Goal: Information Seeking & Learning: Learn about a topic

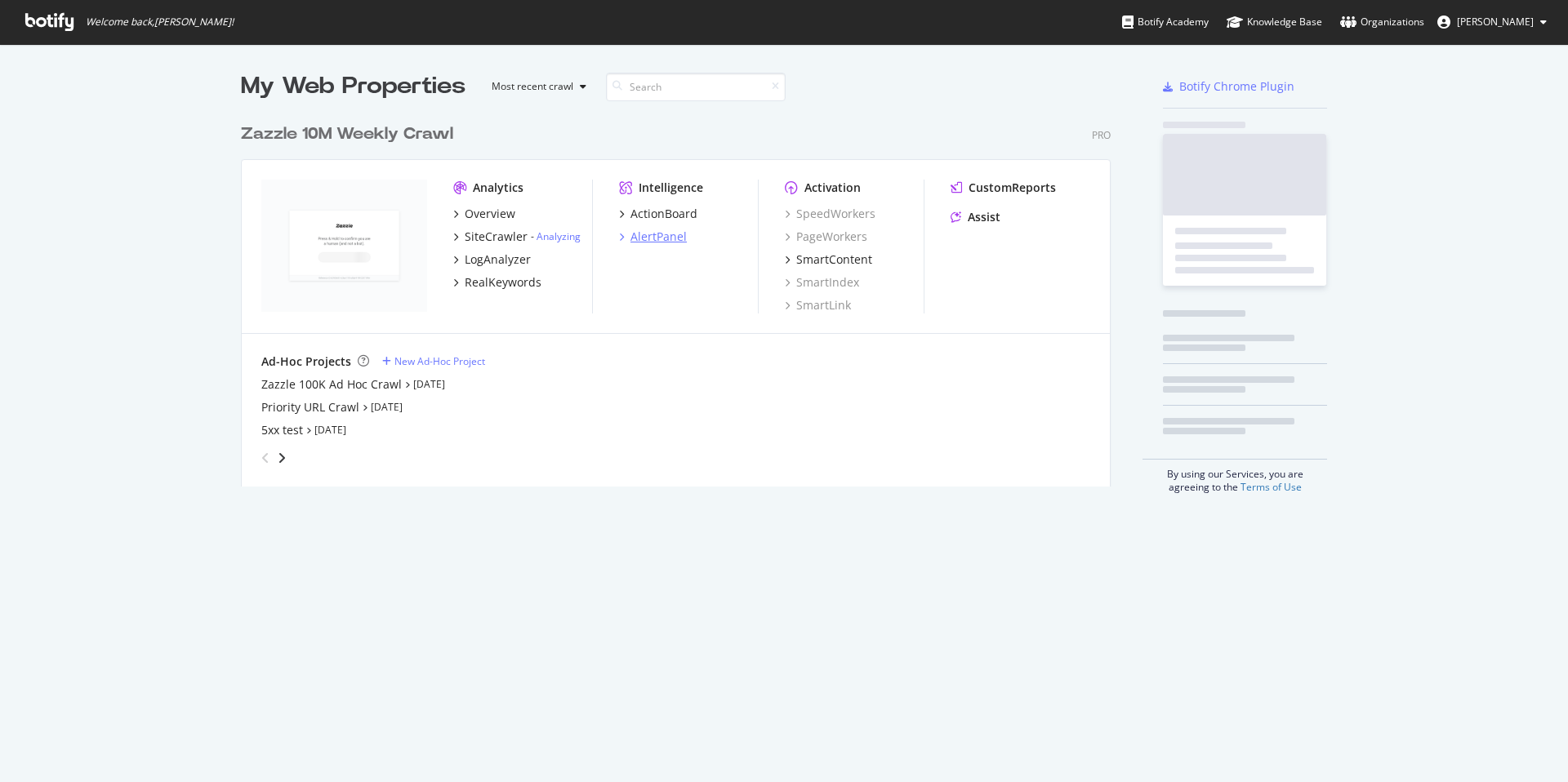
scroll to position [770, 1544]
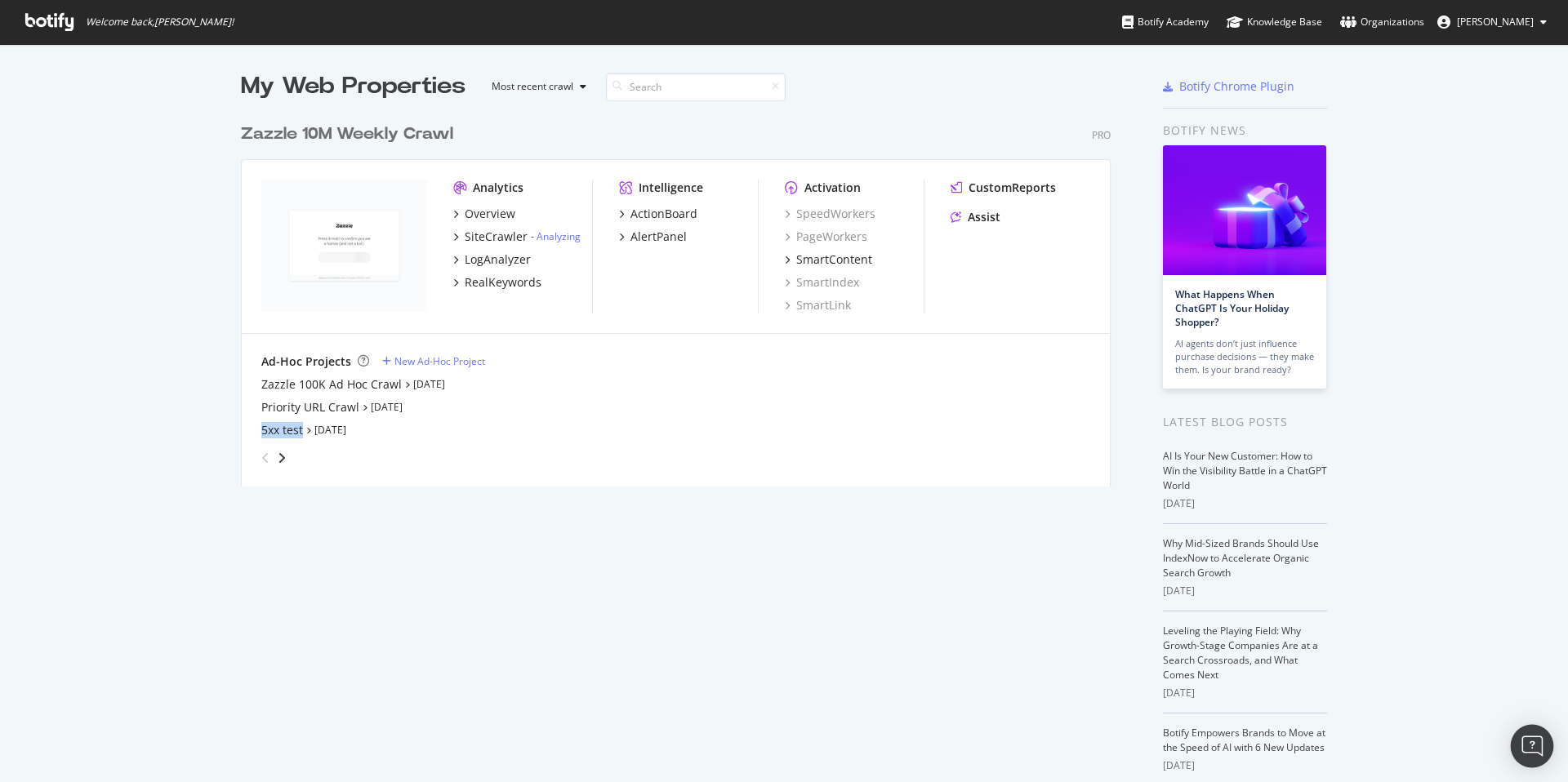
click at [1525, 742] on img "Open Intercom Messenger" at bounding box center [1532, 746] width 21 height 21
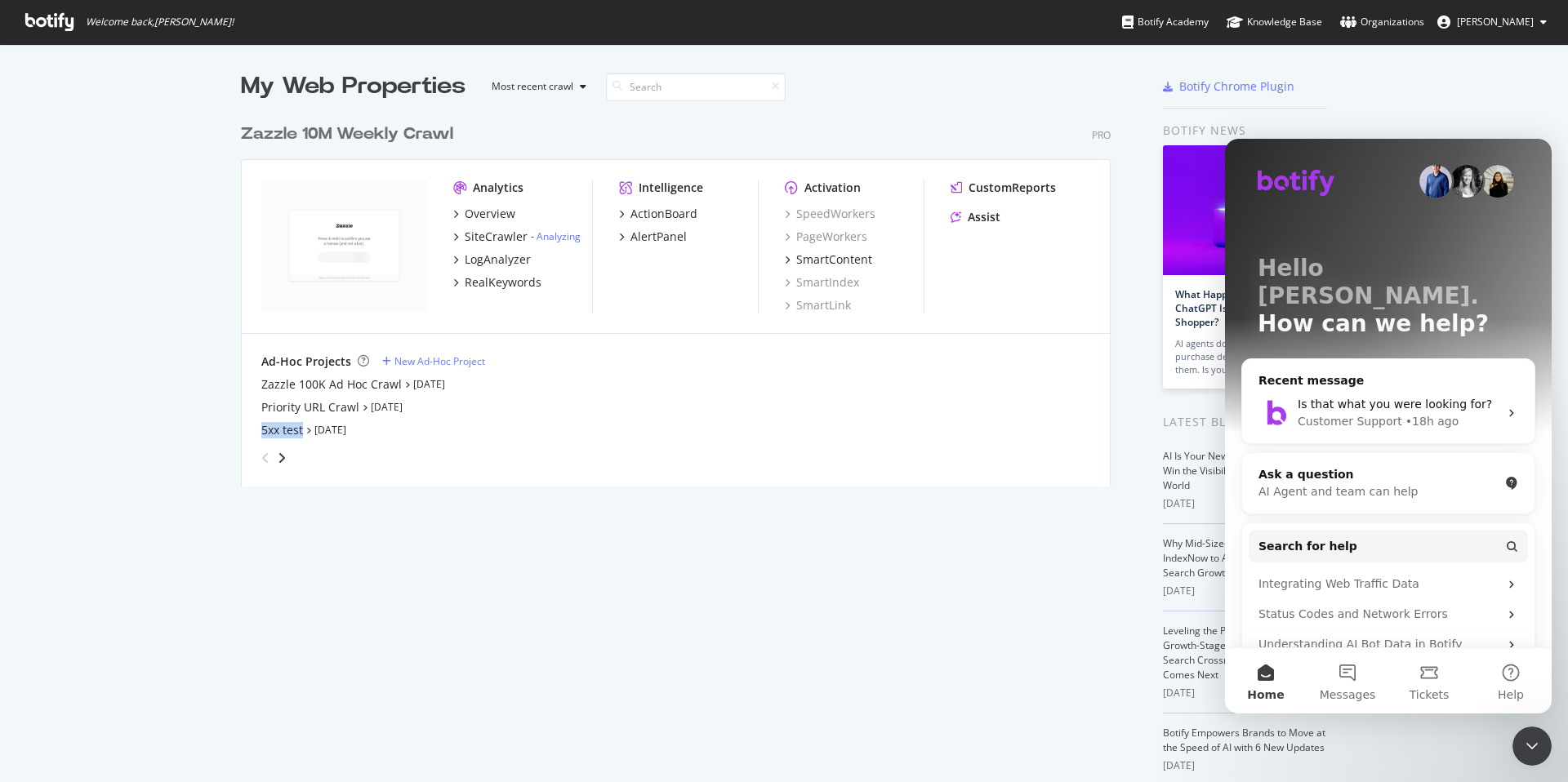
scroll to position [0, 0]
click at [1364, 684] on button "Messages" at bounding box center [1347, 680] width 81 height 65
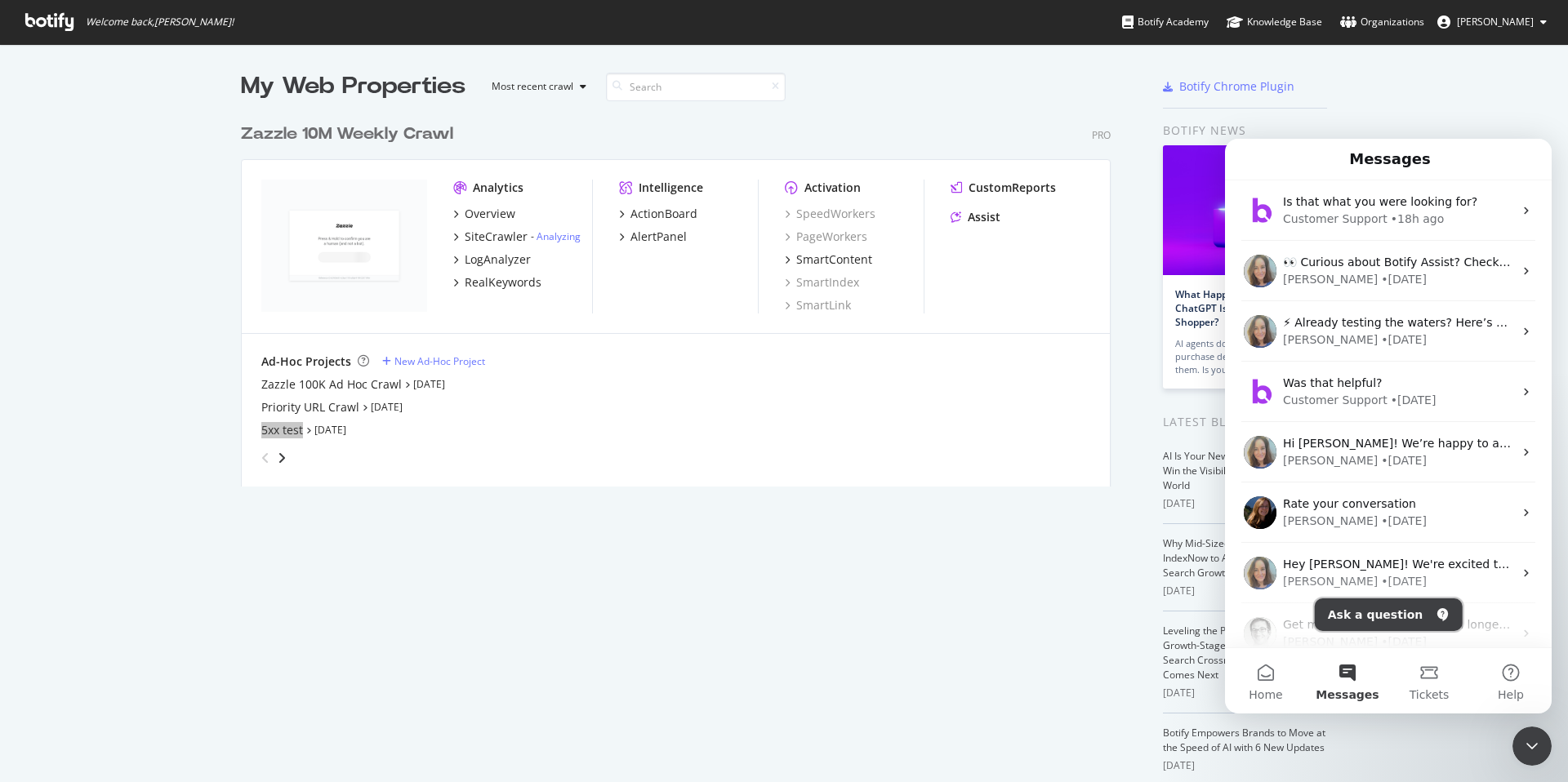
click at [1382, 609] on button "Ask a question" at bounding box center [1389, 615] width 148 height 33
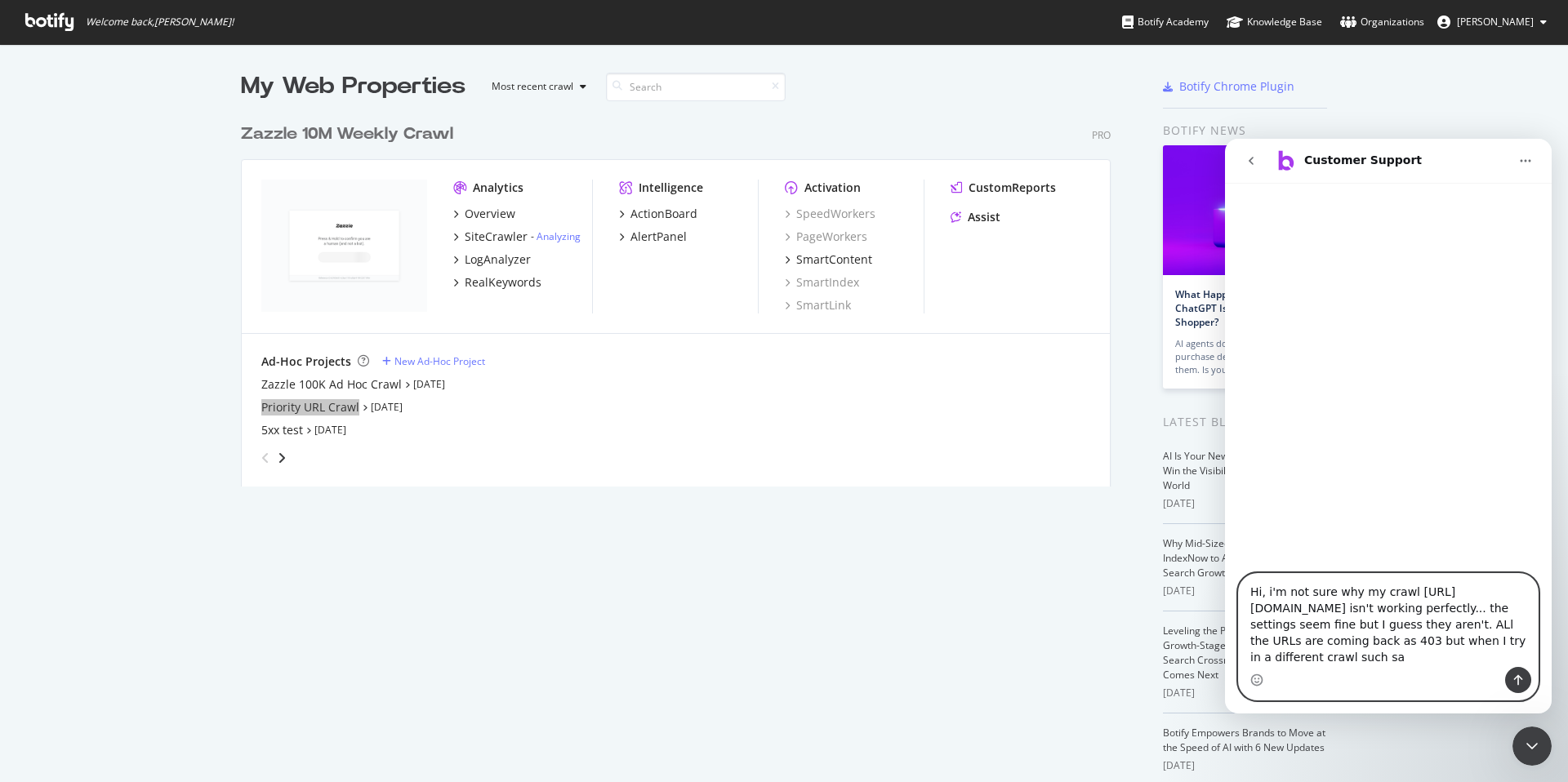
drag, startPoint x: 1452, startPoint y: 651, endPoint x: 1472, endPoint y: 654, distance: 20.2
click at [1452, 652] on textarea "Hi, i'm not sure why my crawl https://app.botify.com/zazzle-inc-org/5xx-test is…" at bounding box center [1389, 620] width 299 height 93
click at [1481, 655] on textarea "Hi, i'm not sure why my crawl https://app.botify.com/zazzle-inc-org/5xx-test is…" at bounding box center [1389, 620] width 299 height 93
type textarea "Hi, i'm not sure why my crawl https://app.botify.com/zazzle-inc-org/5xx-test is…"
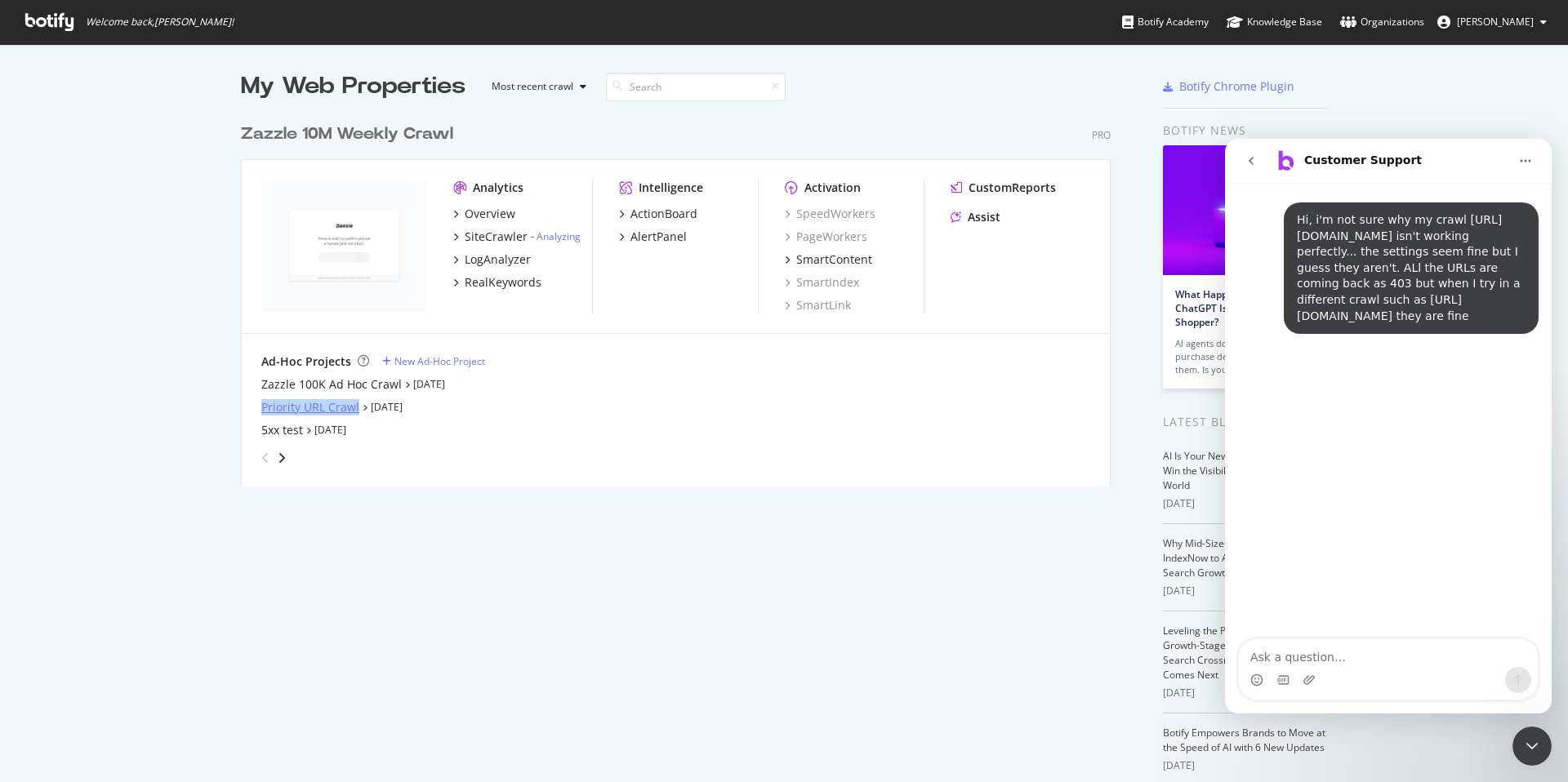
click at [312, 403] on div "Priority URL Crawl" at bounding box center [311, 407] width 98 height 16
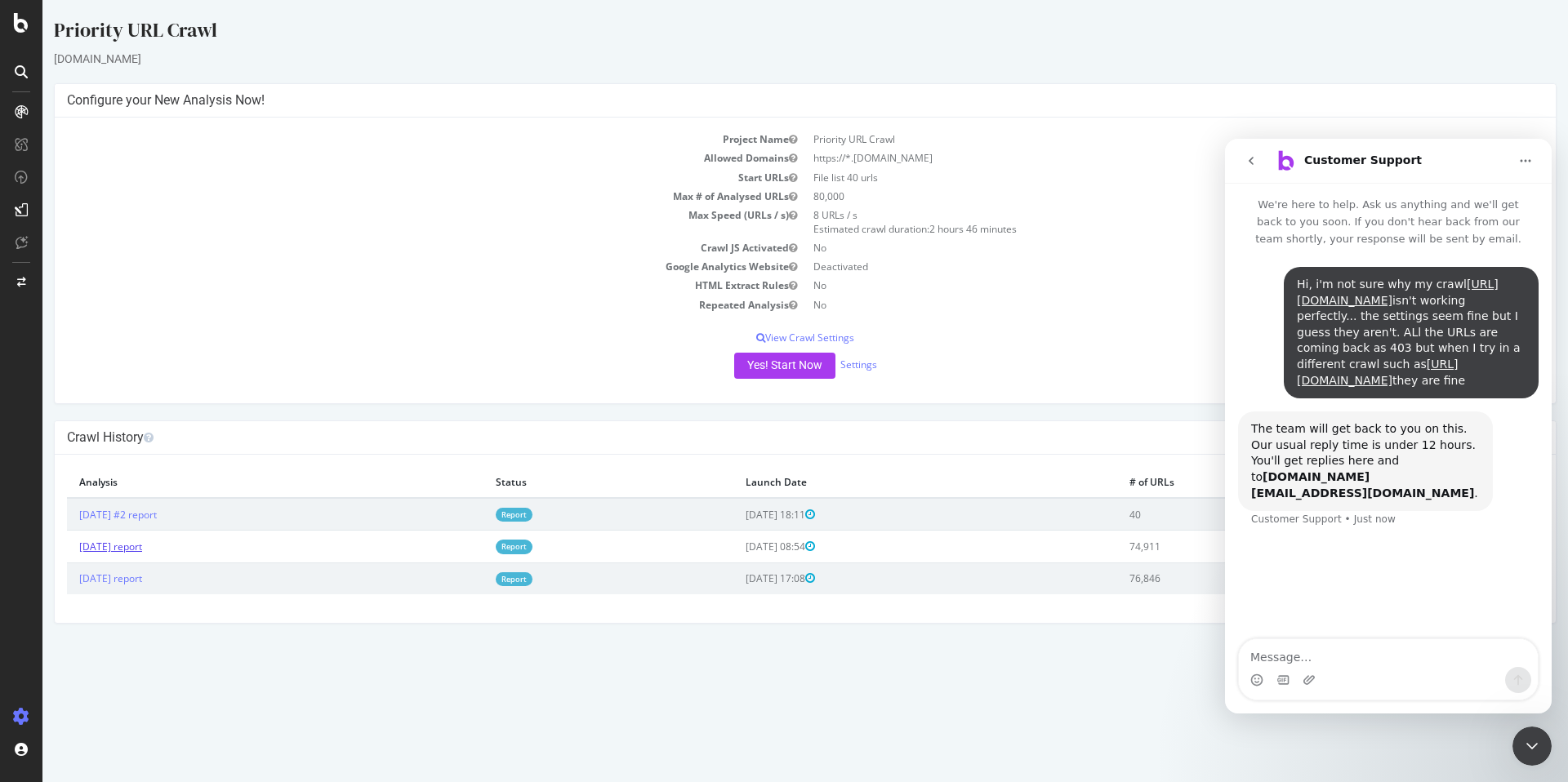
click at [142, 547] on link "2025 Aug. 13th report" at bounding box center [111, 547] width 63 height 14
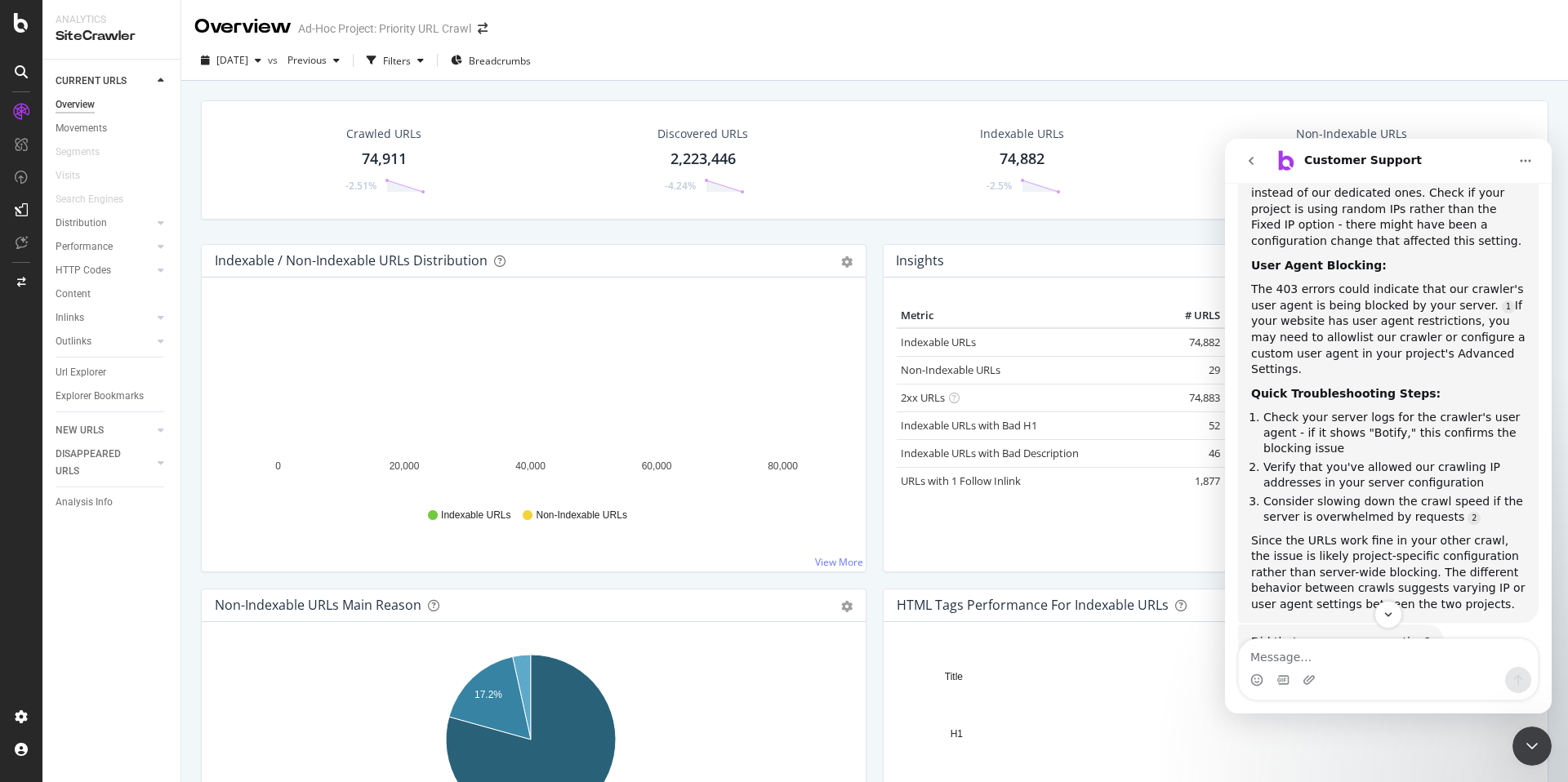
scroll to position [504, 0]
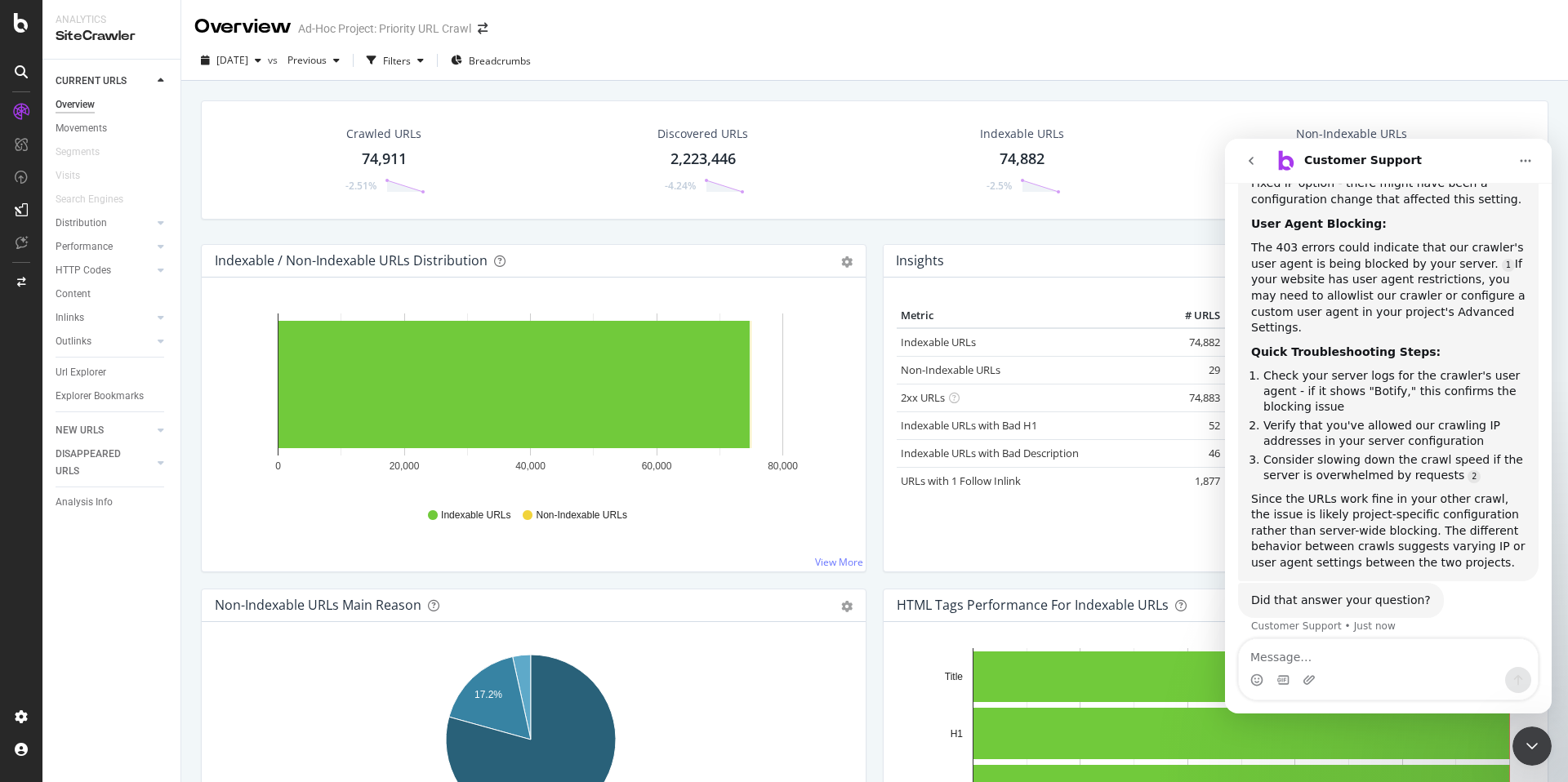
click at [1431, 669] on div "Intercom messenger" at bounding box center [1389, 679] width 299 height 26
click at [1408, 661] on textarea "Message…" at bounding box center [1389, 653] width 299 height 28
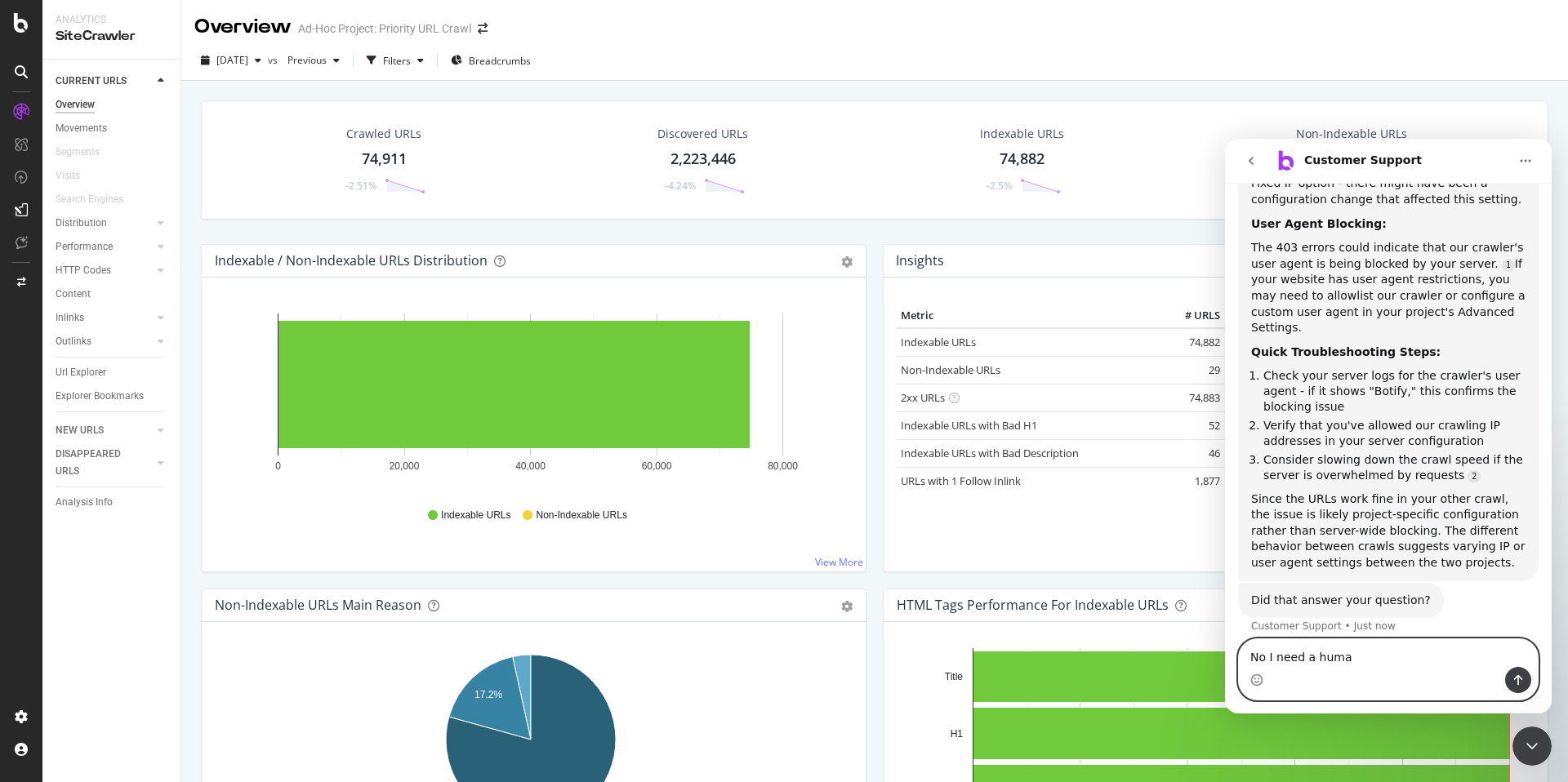
type textarea "No I need a human"
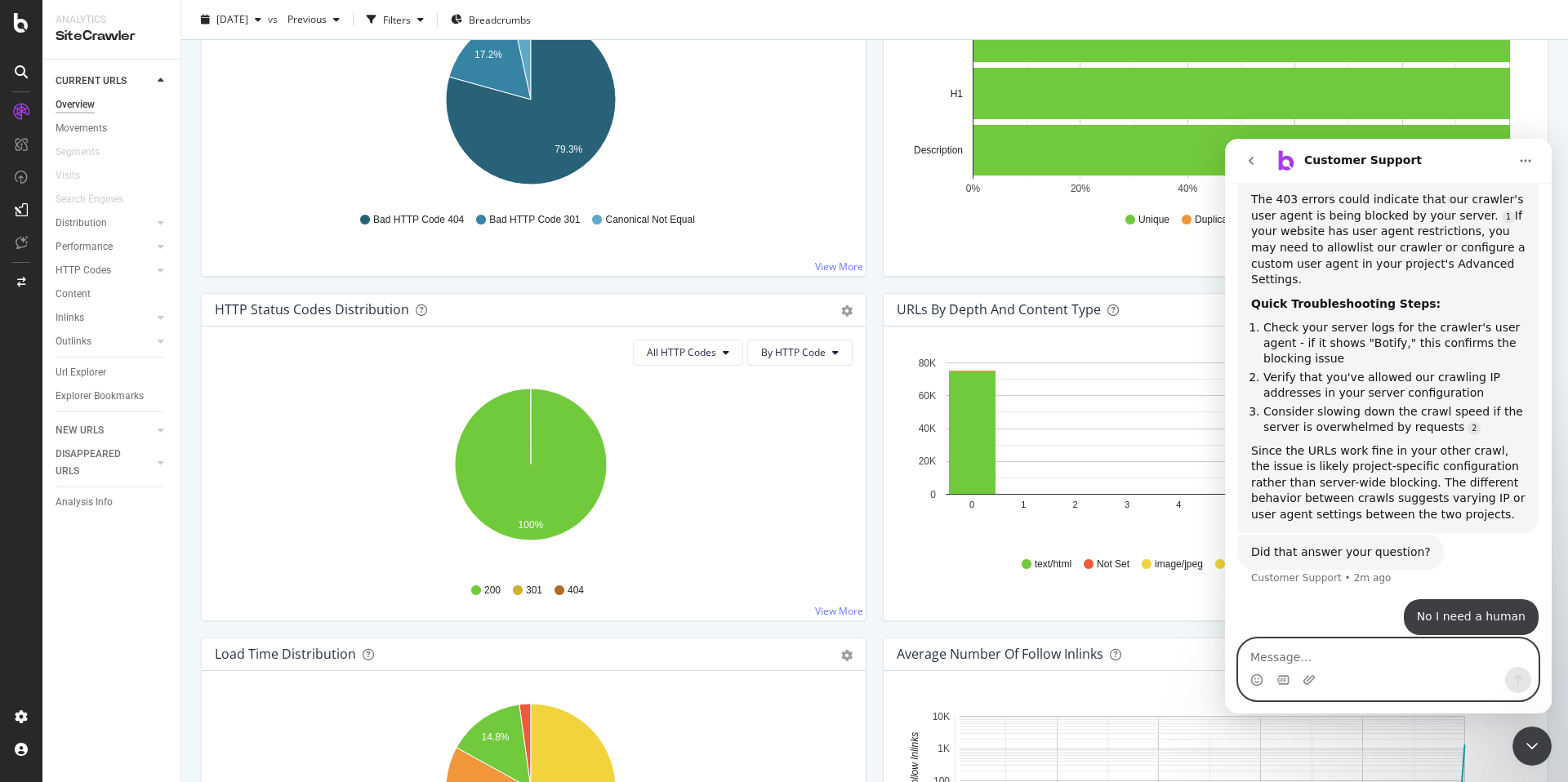
scroll to position [644, 0]
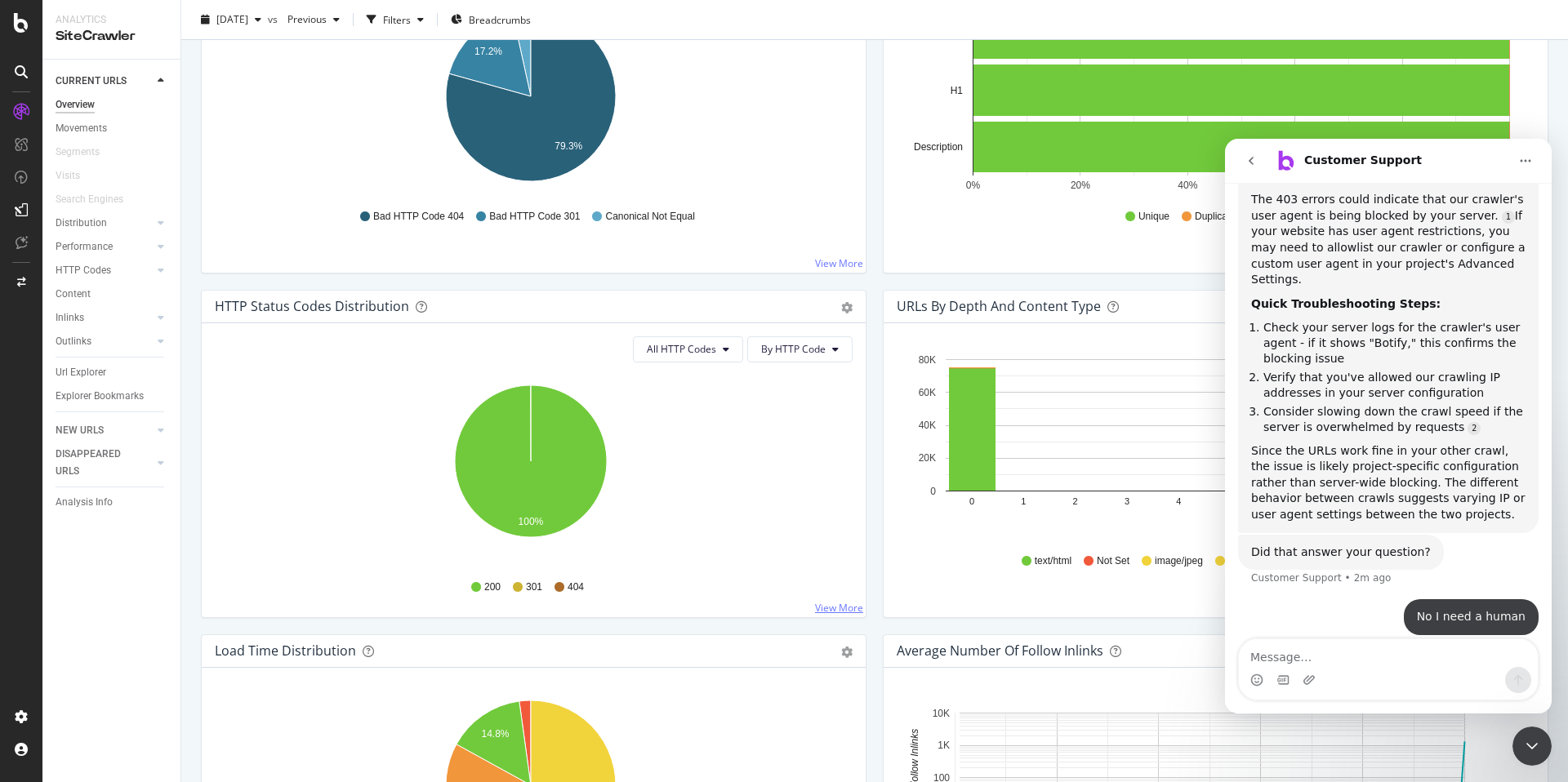
click at [829, 602] on link "View More" at bounding box center [839, 608] width 48 height 14
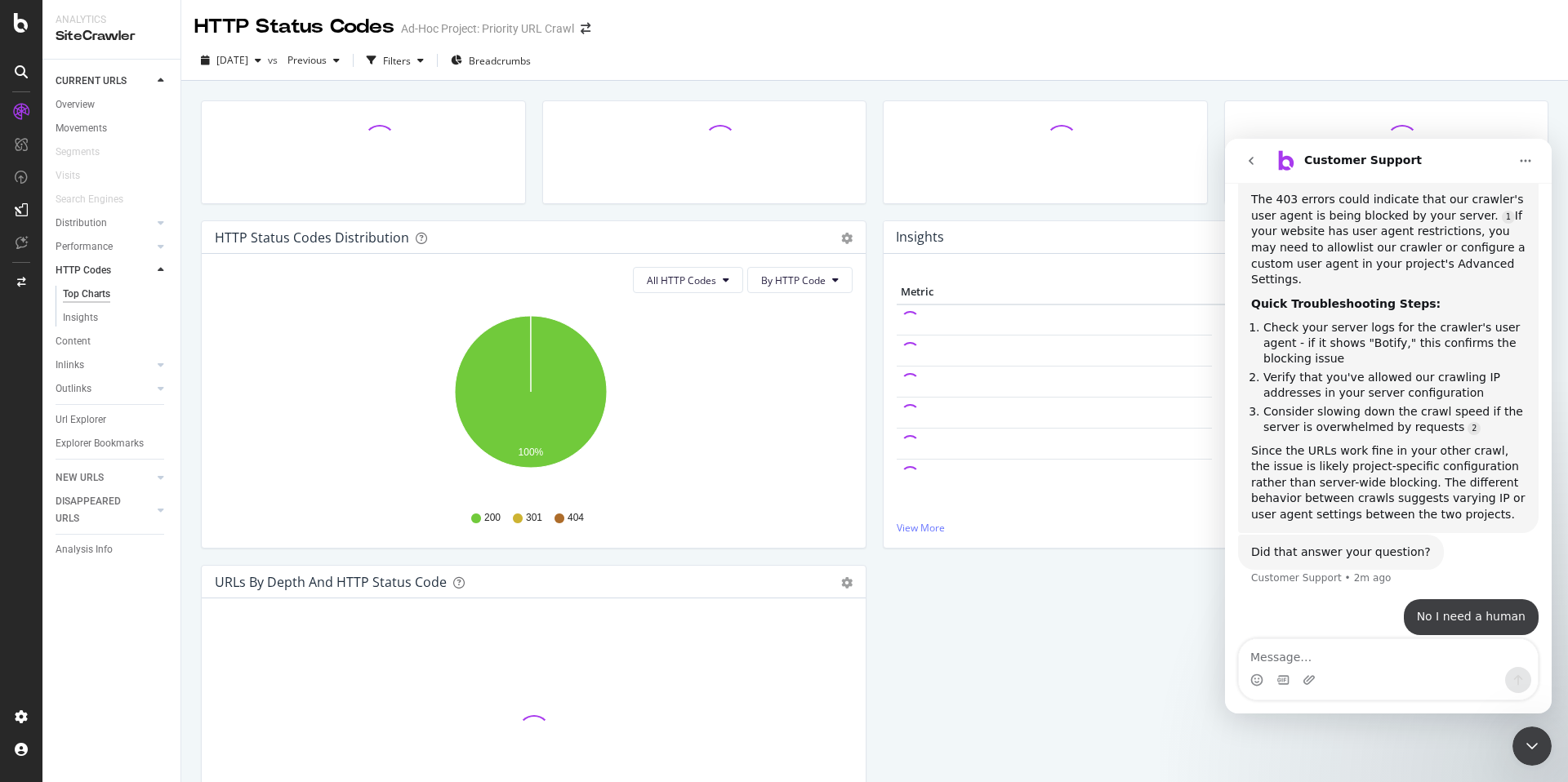
click at [1524, 739] on icon "Close Intercom Messenger" at bounding box center [1532, 746] width 20 height 20
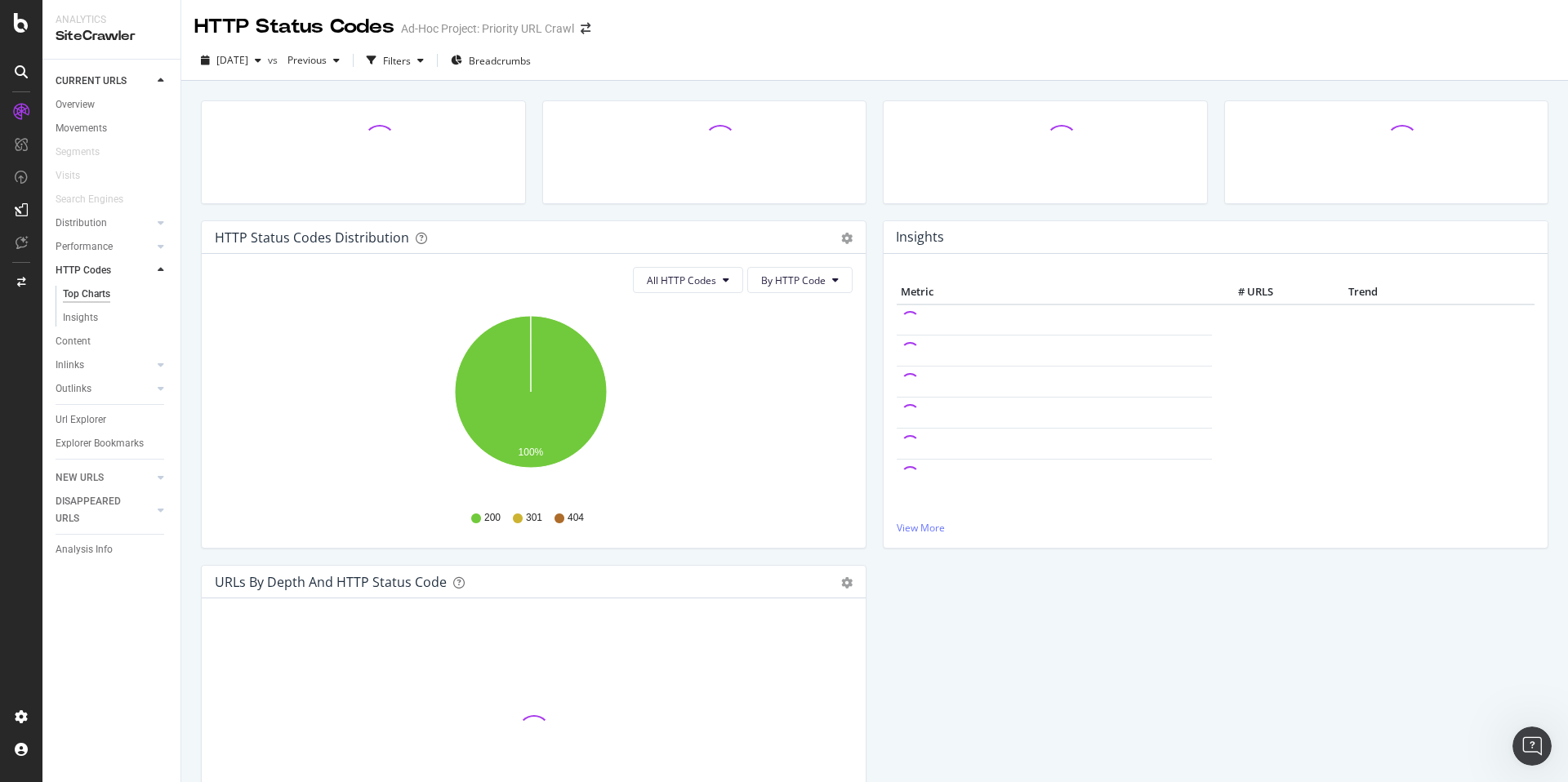
scroll to position [553, 0]
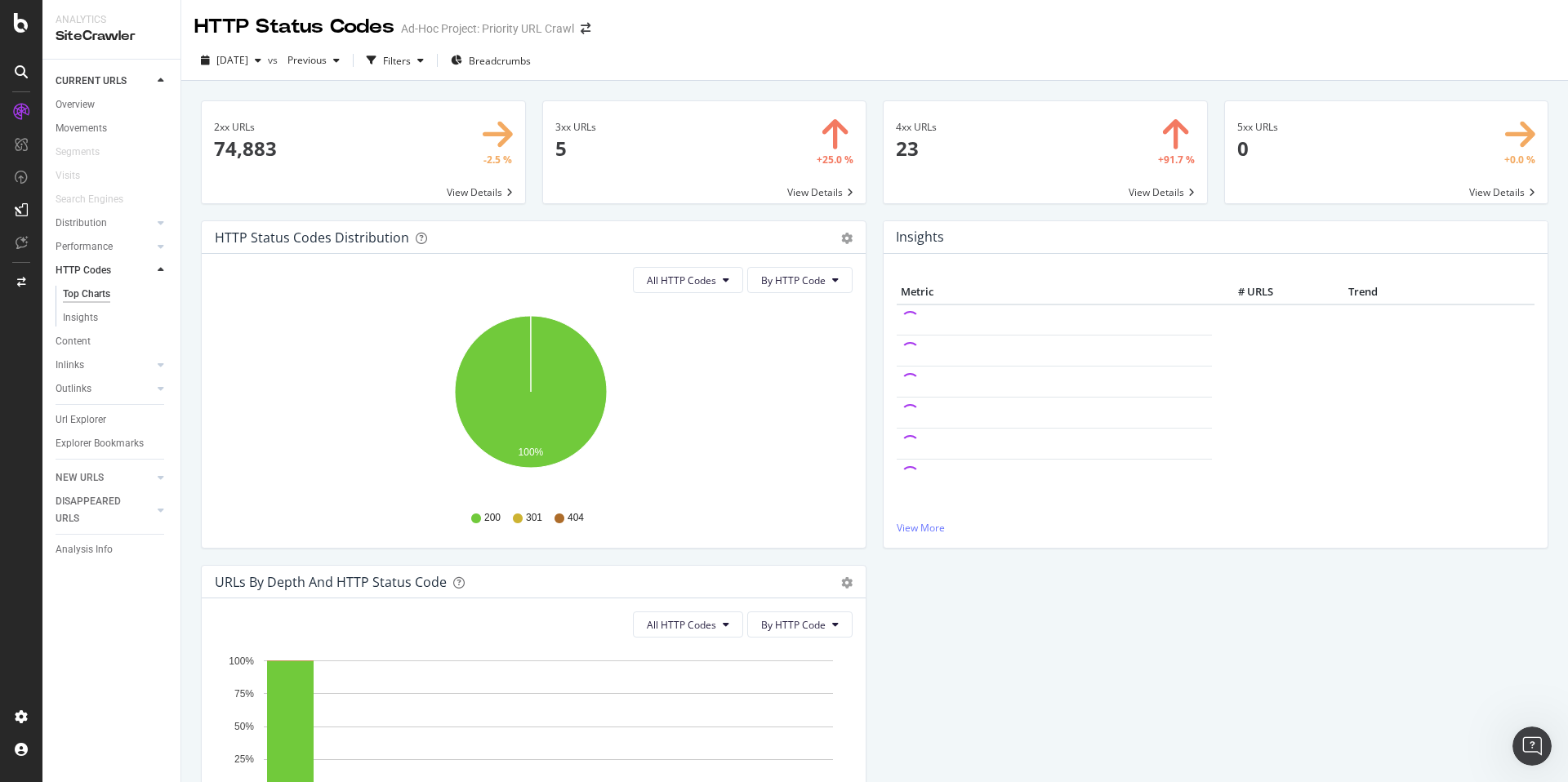
click at [753, 158] on span at bounding box center [705, 152] width 323 height 102
click at [1007, 155] on span at bounding box center [1046, 152] width 323 height 102
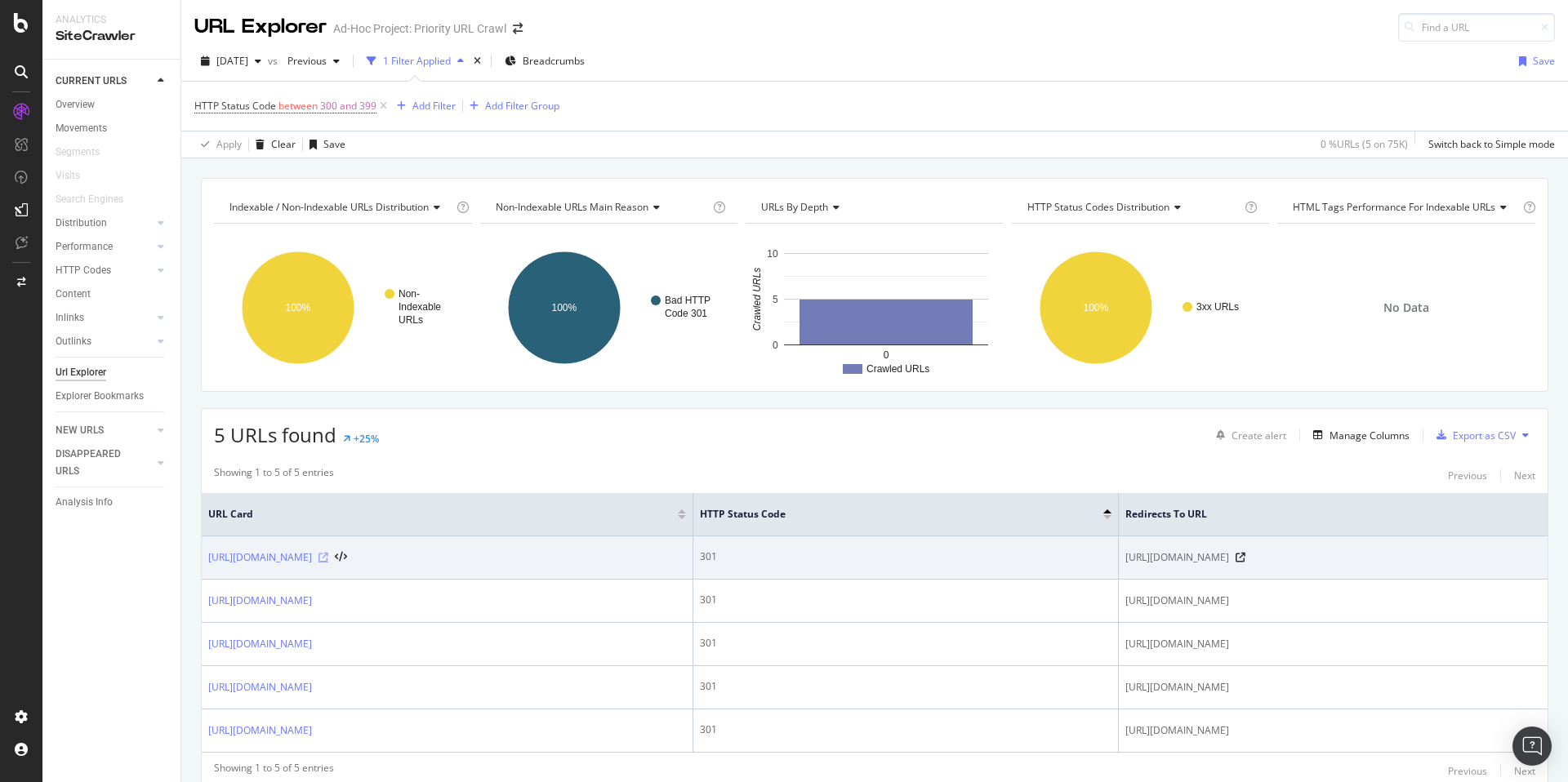
click at [329, 559] on icon at bounding box center [323, 557] width 10 height 10
click at [329, 558] on icon at bounding box center [323, 557] width 10 height 10
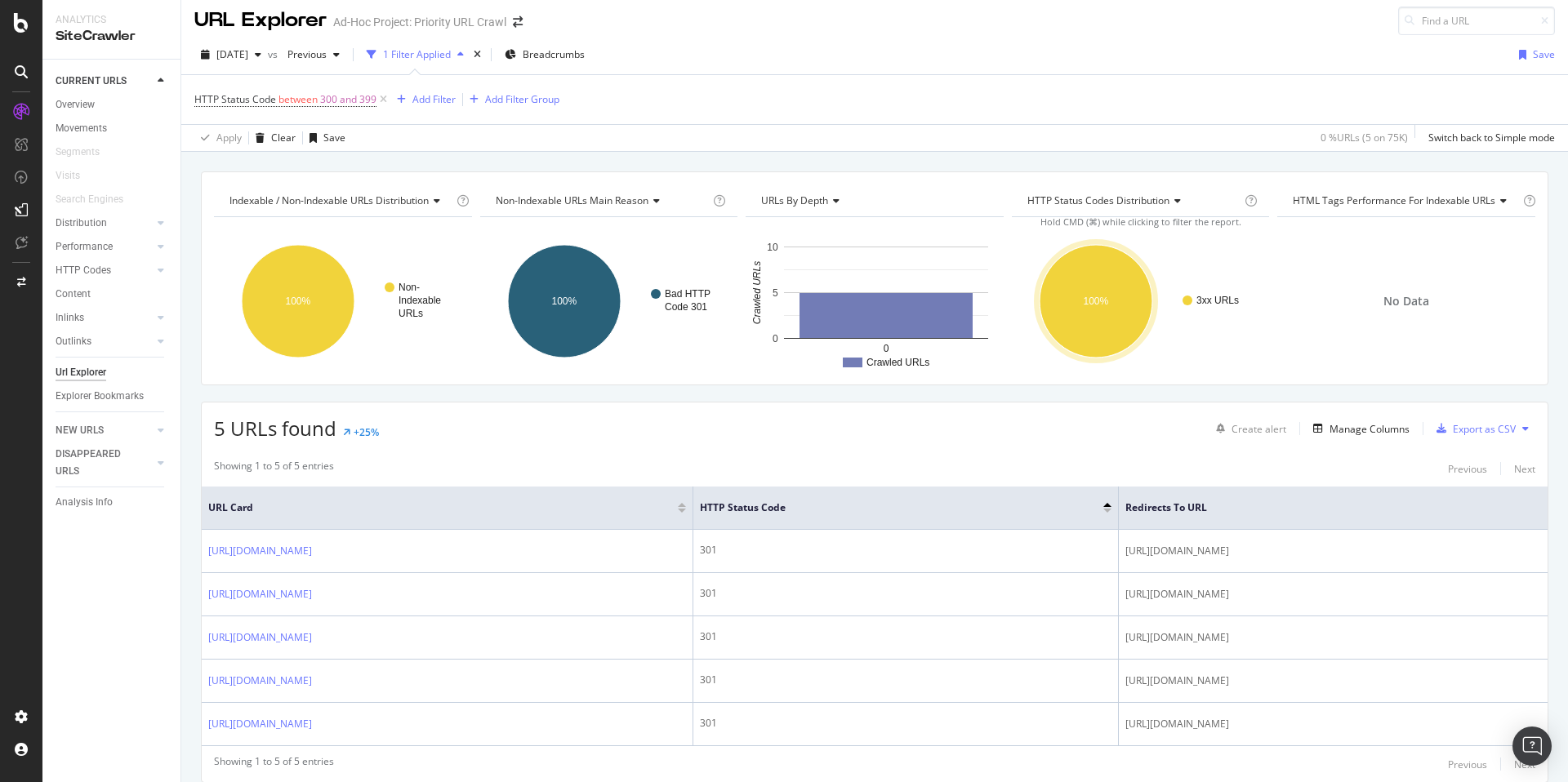
scroll to position [17, 0]
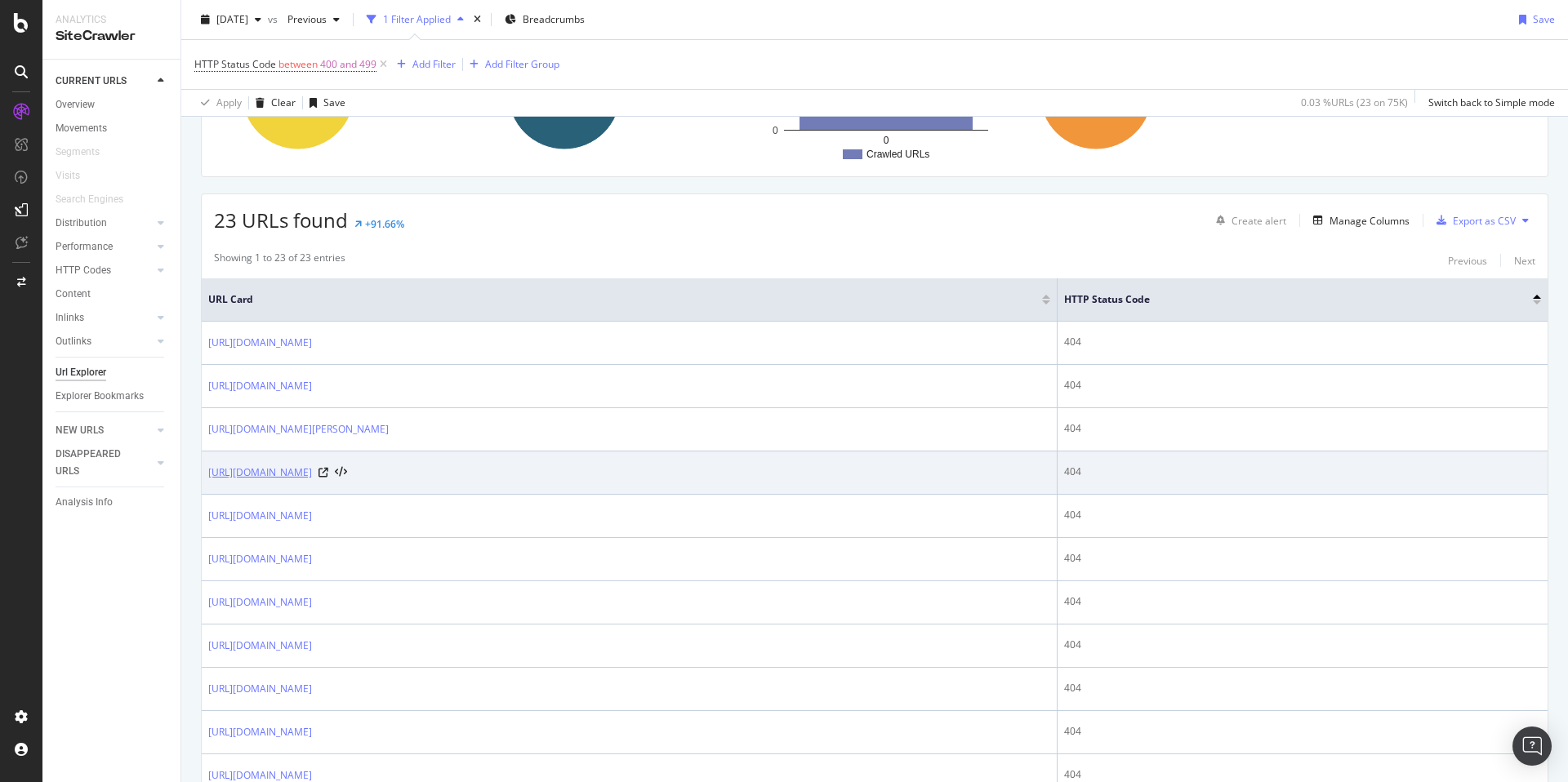
scroll to position [225, 0]
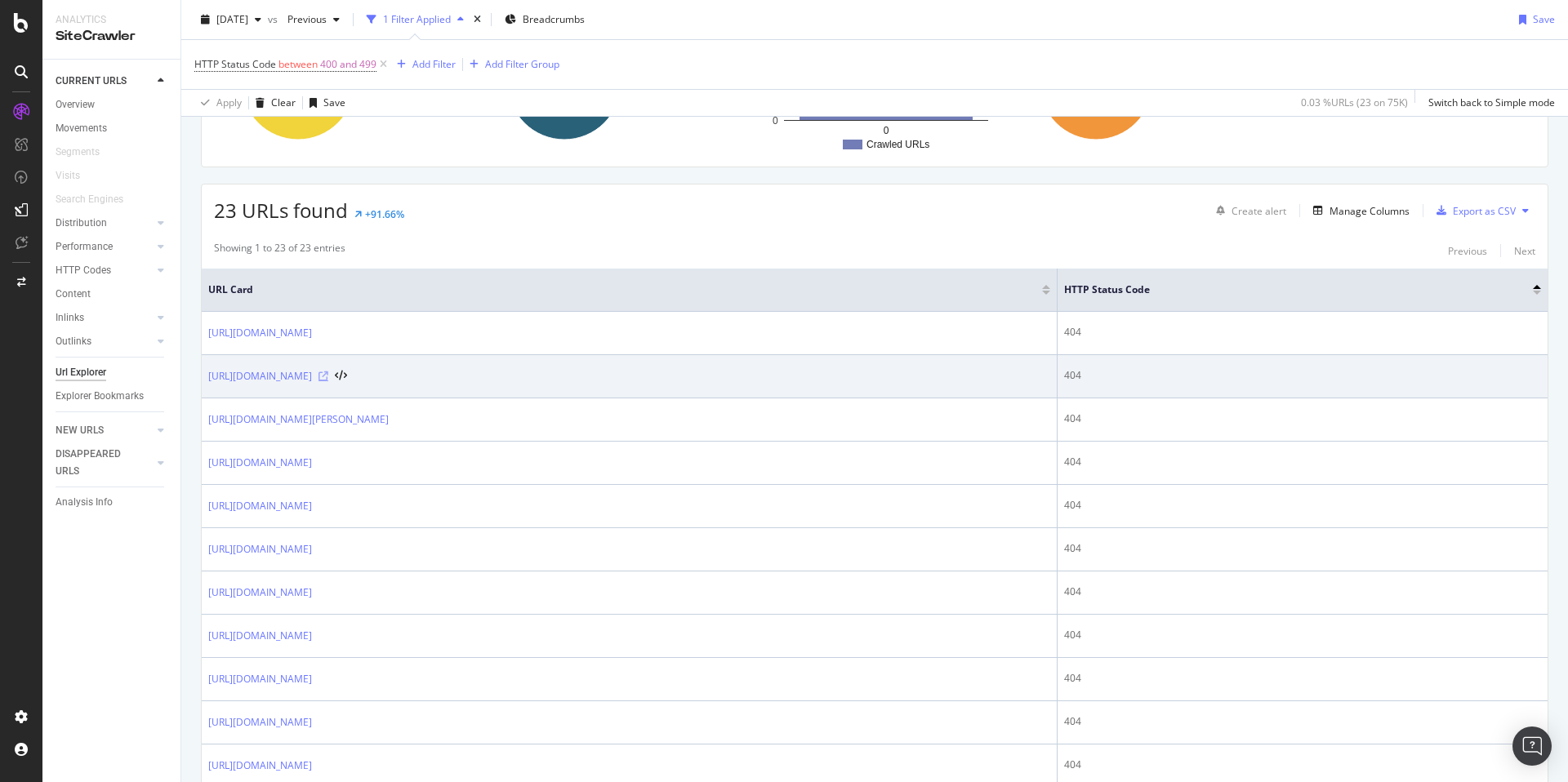
click at [329, 379] on icon at bounding box center [323, 376] width 10 height 10
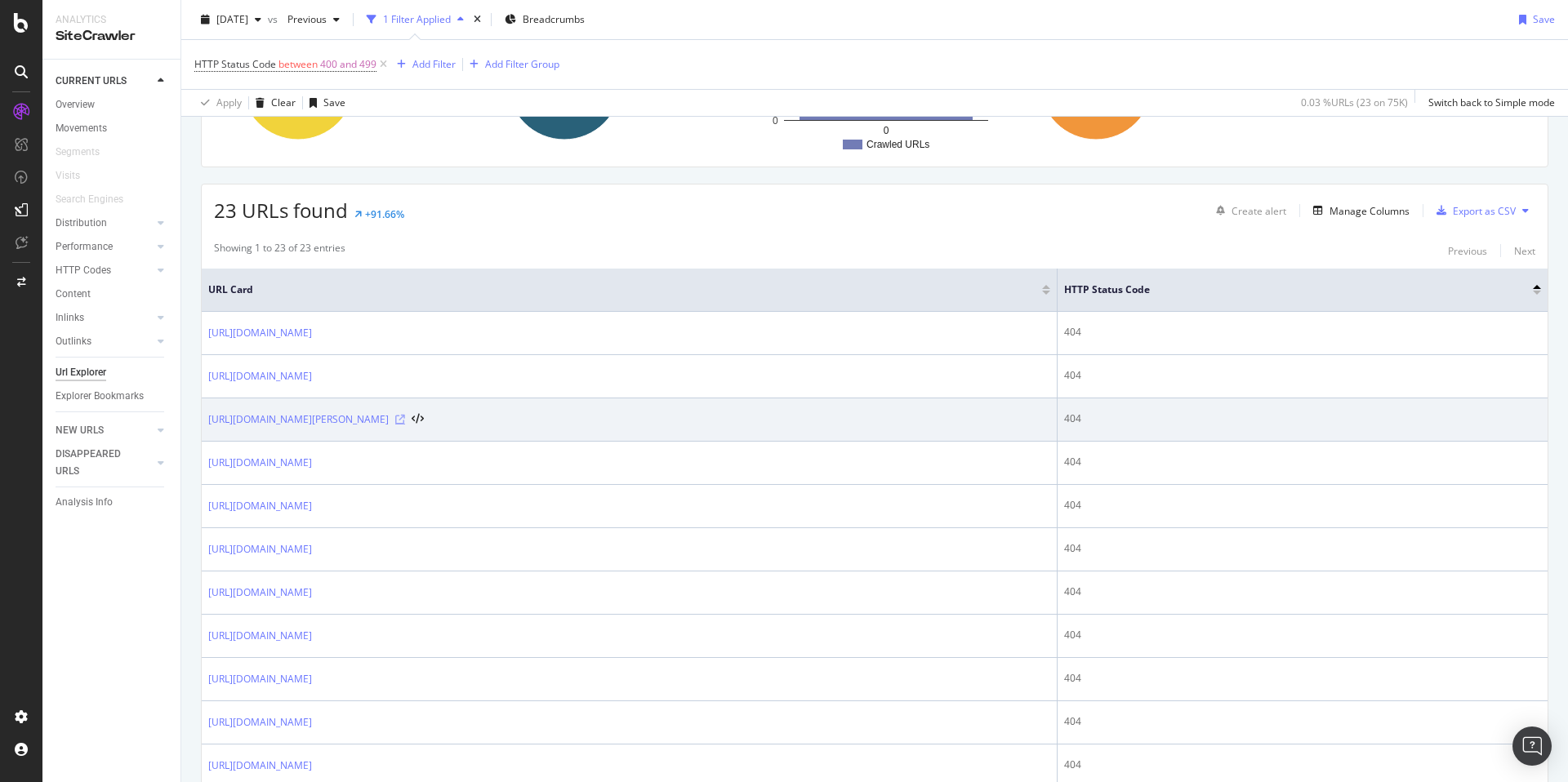
click at [405, 418] on icon at bounding box center [400, 420] width 10 height 10
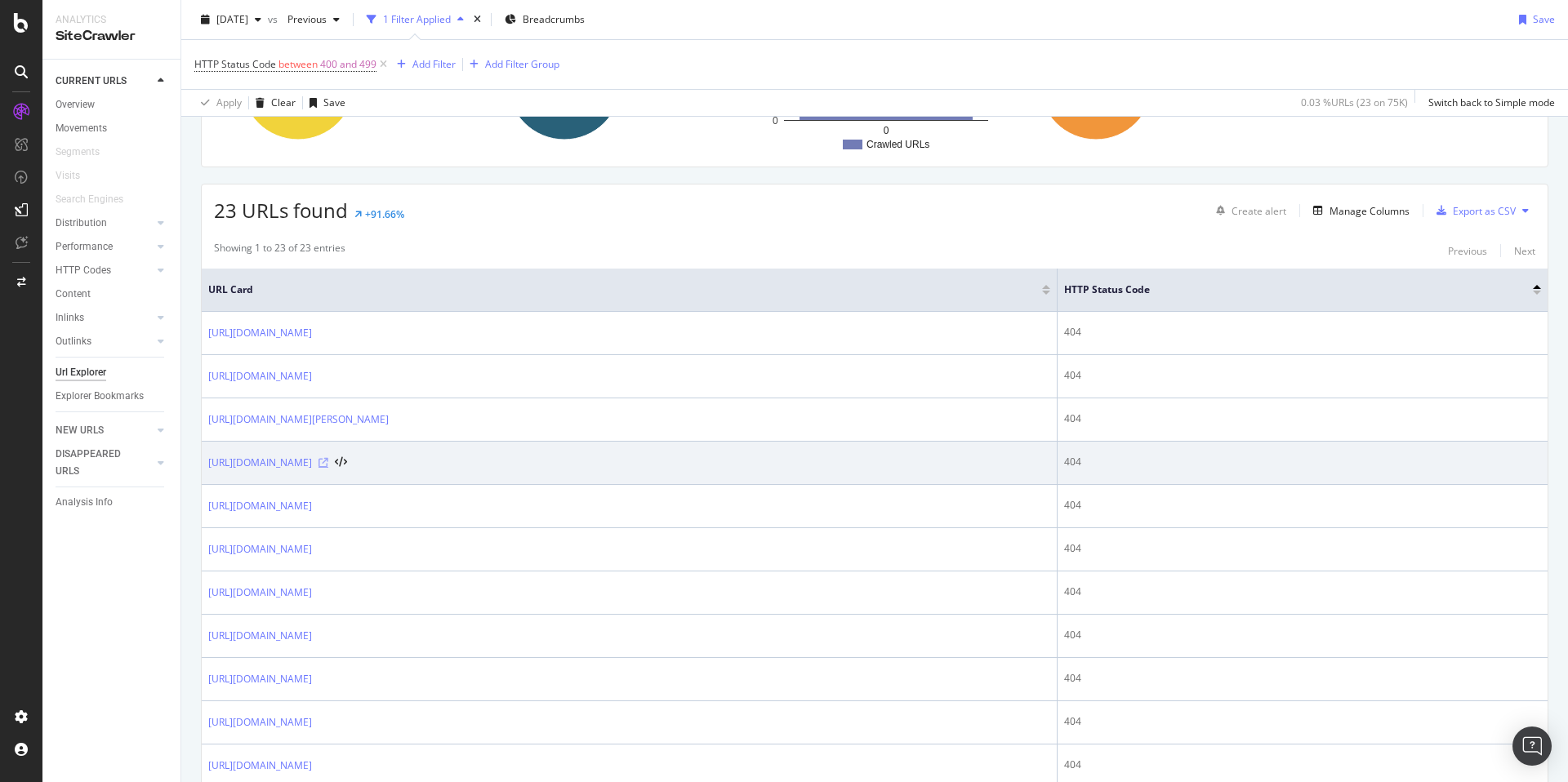
click at [329, 462] on icon at bounding box center [323, 462] width 10 height 10
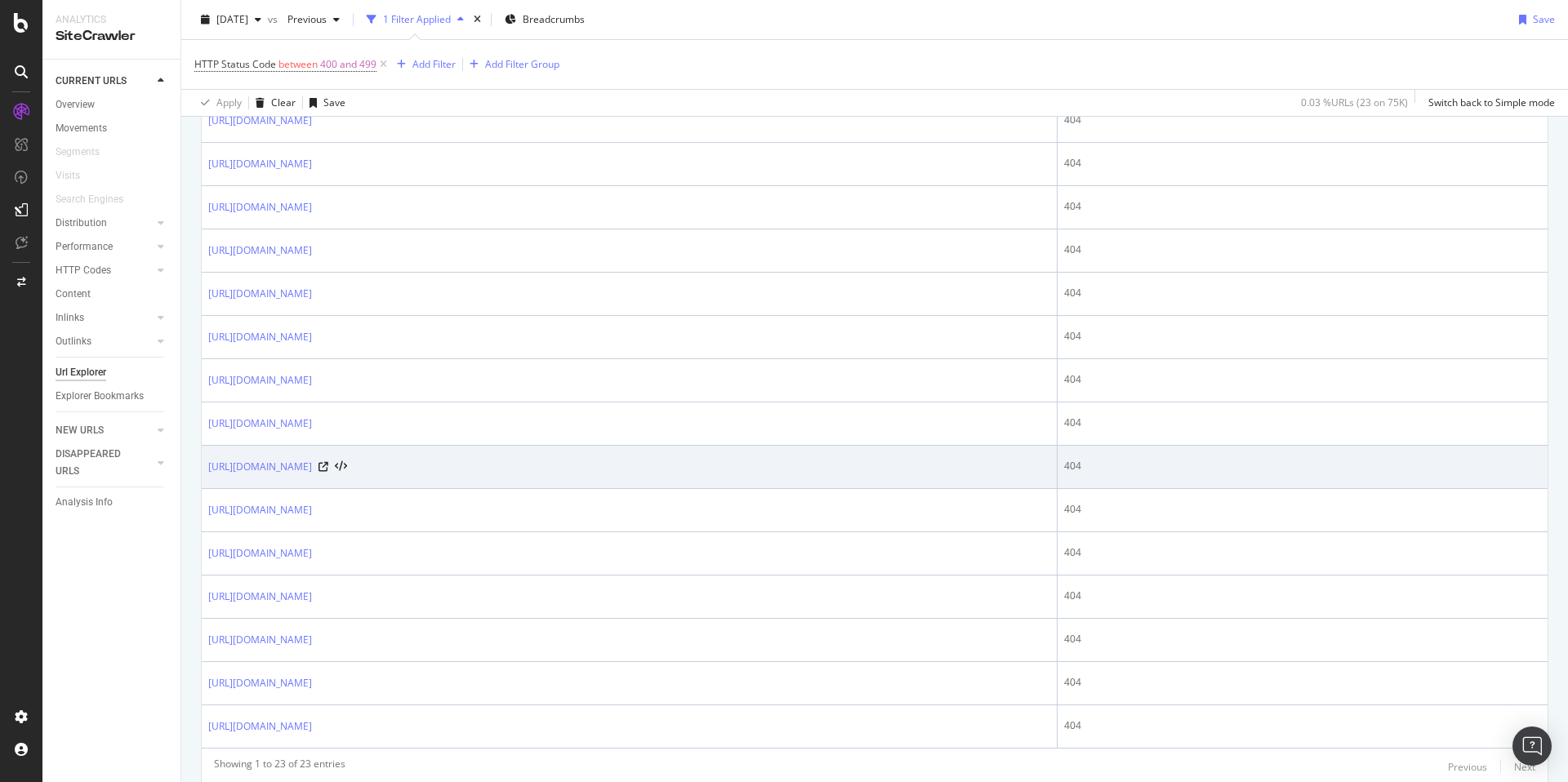
scroll to position [844, 0]
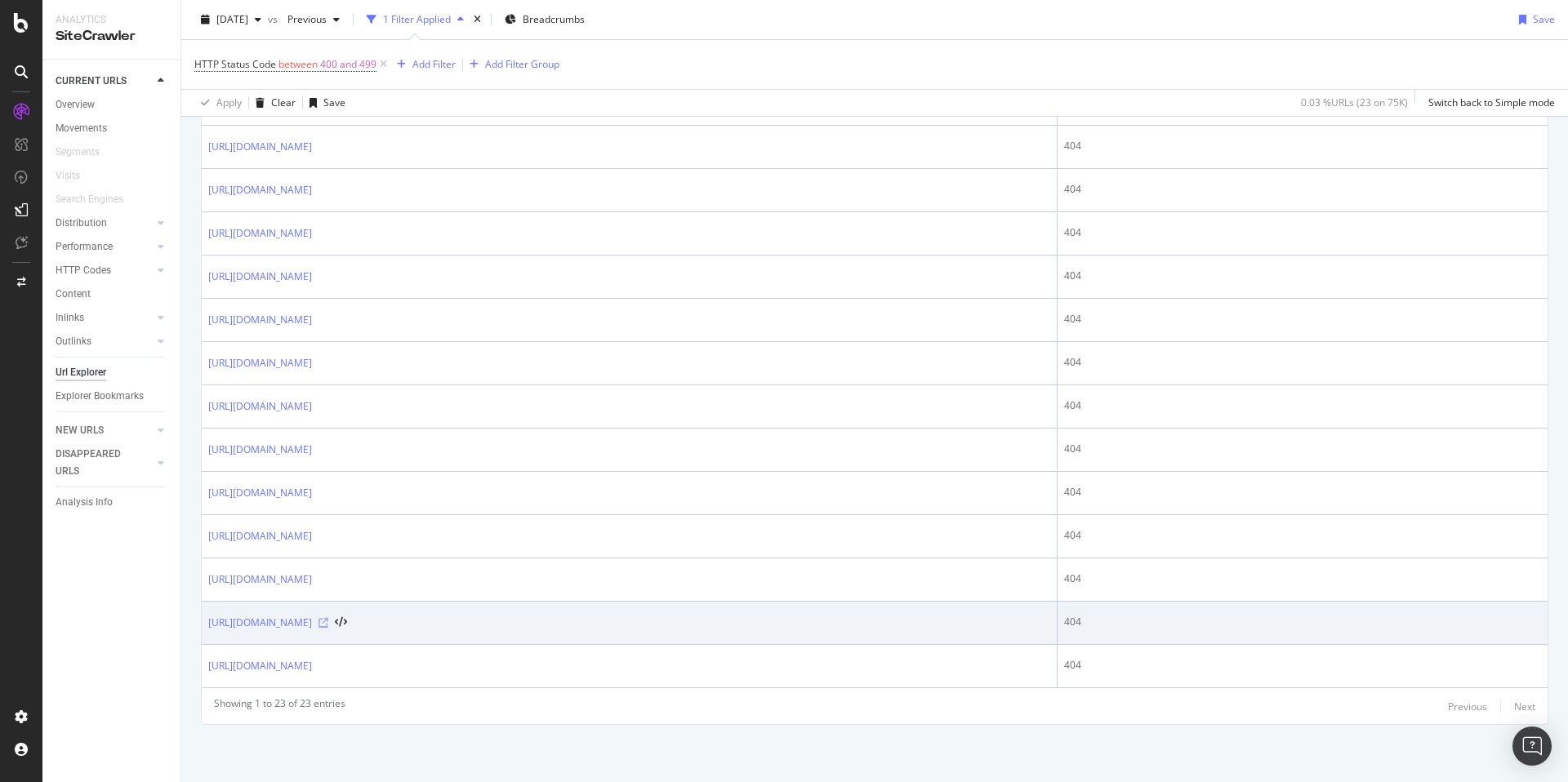
click at [329, 623] on icon at bounding box center [323, 622] width 10 height 10
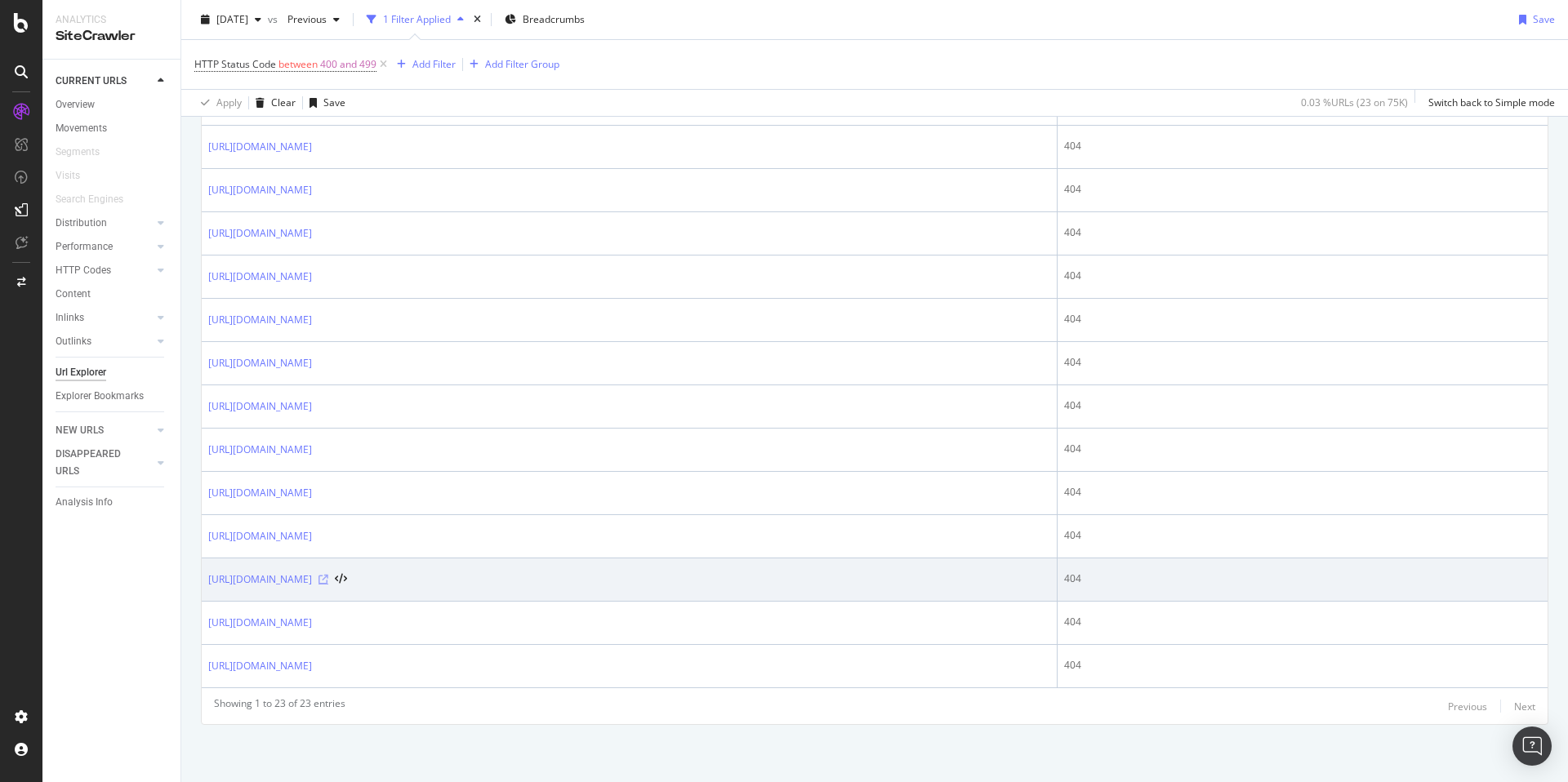
click at [329, 579] on icon at bounding box center [323, 579] width 10 height 10
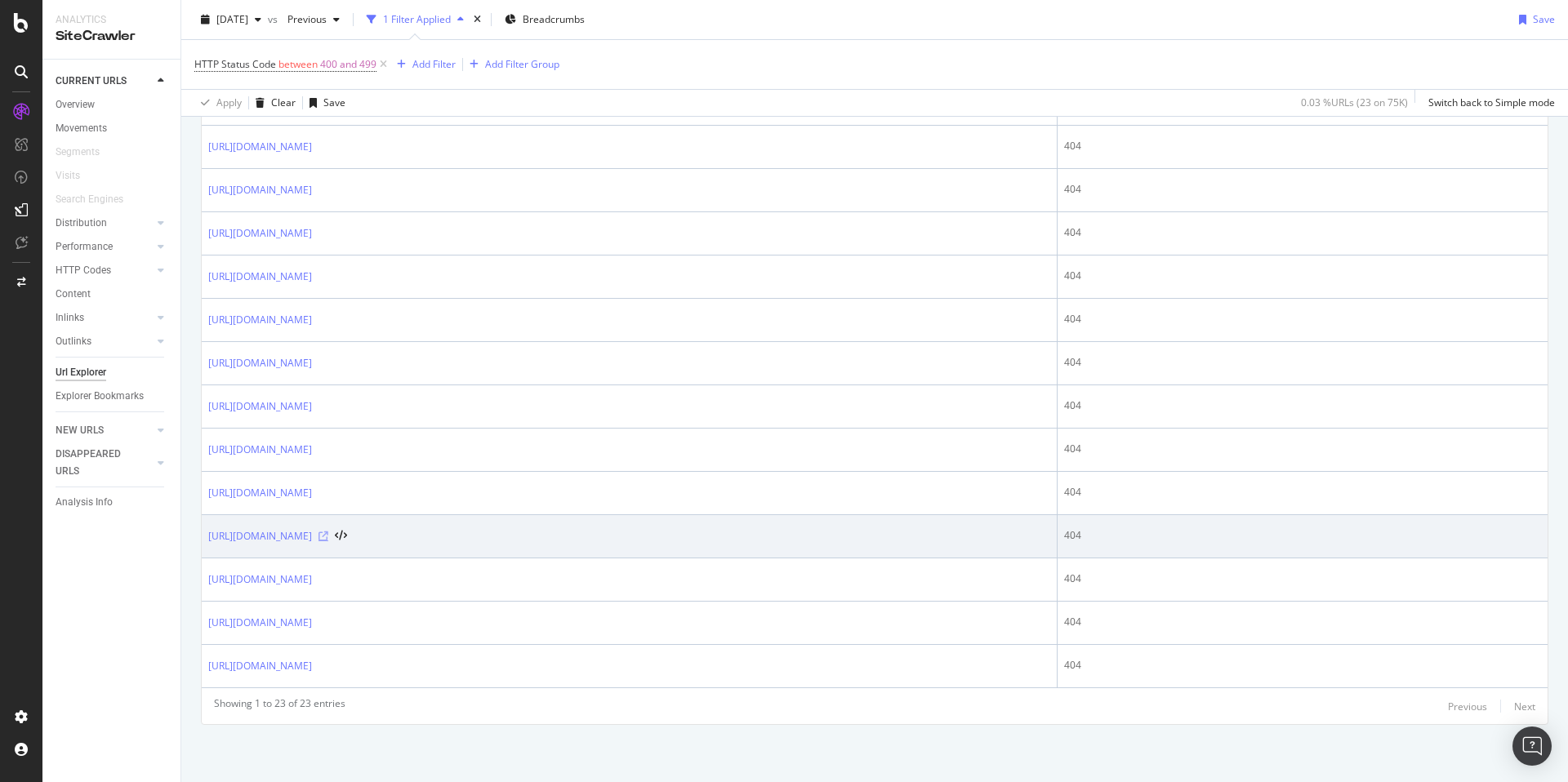
click at [329, 533] on icon at bounding box center [323, 537] width 10 height 10
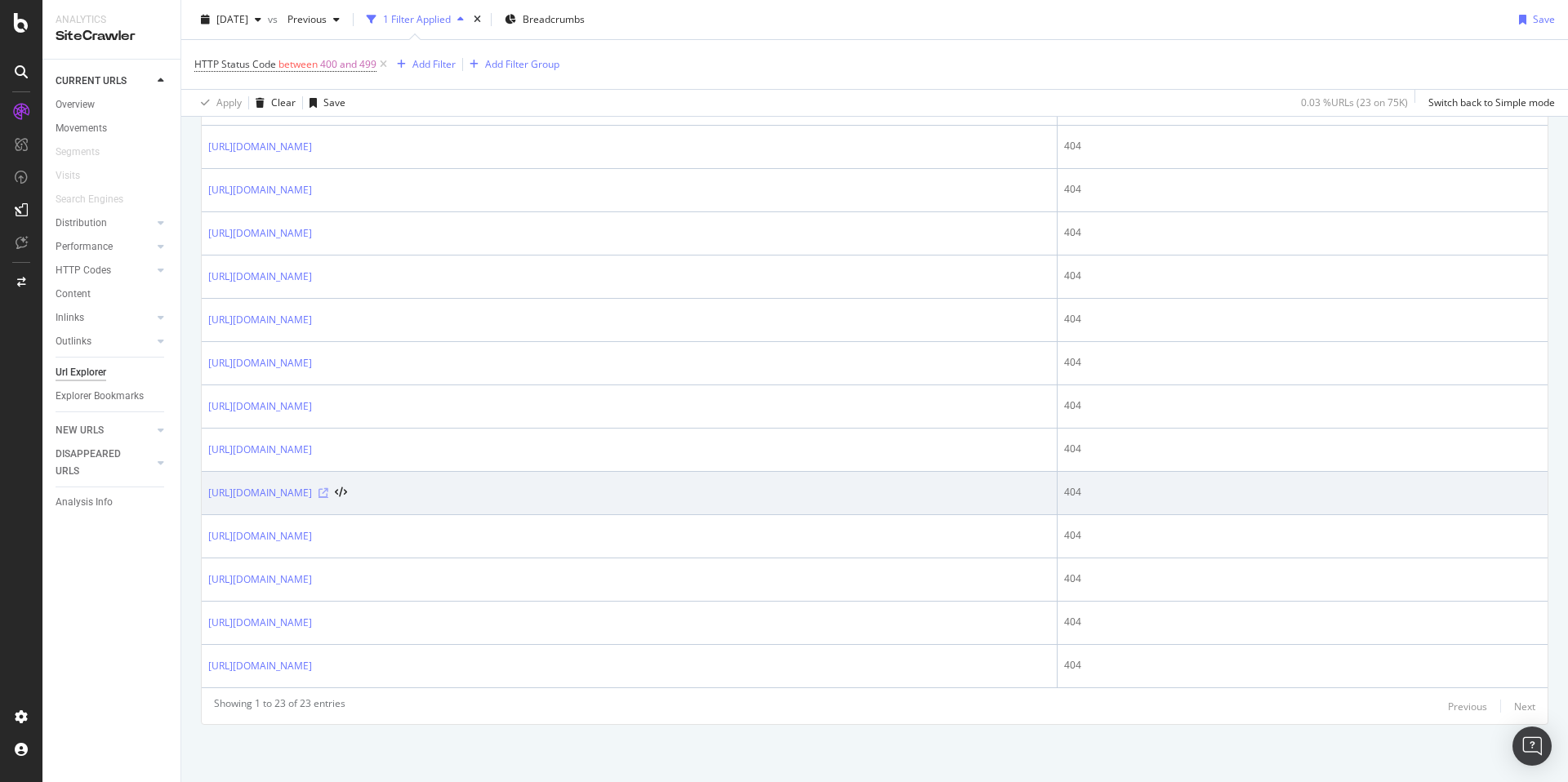
click at [329, 494] on icon at bounding box center [323, 493] width 10 height 10
